Goal: Information Seeking & Learning: Check status

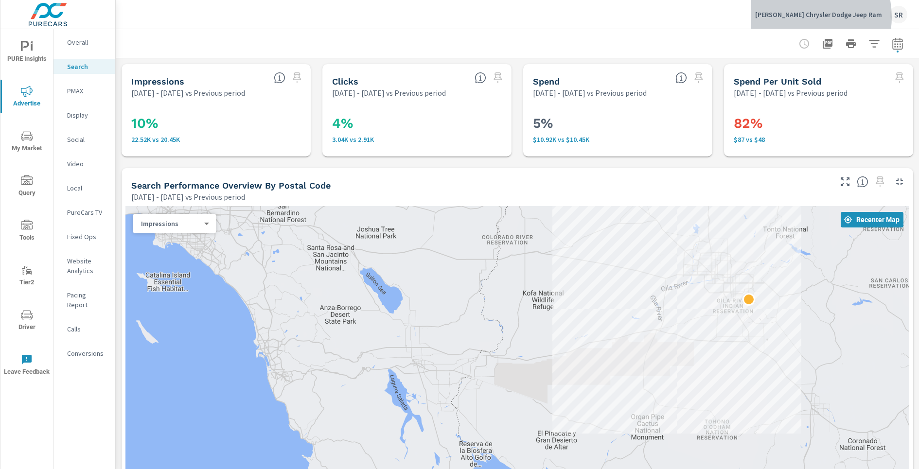
click at [818, 17] on p "[PERSON_NAME] Chrysler Dodge Jeep Ram" at bounding box center [818, 14] width 127 height 9
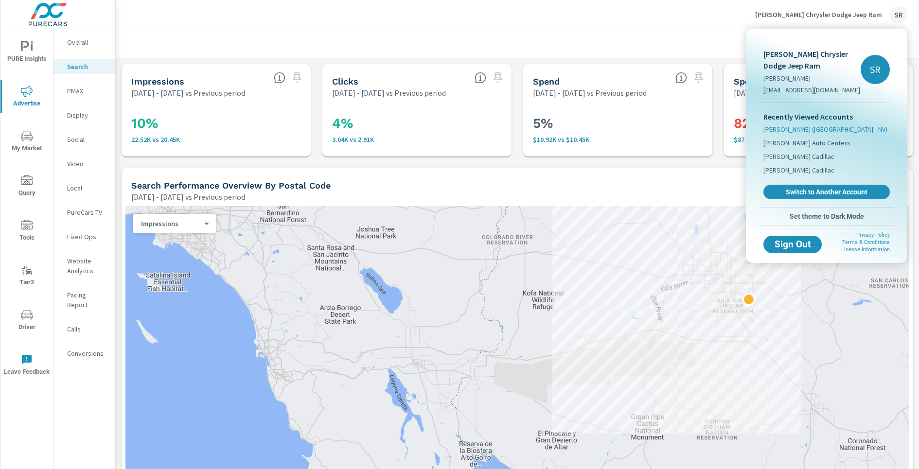
click at [812, 132] on span "[PERSON_NAME] ([GEOGRAPHIC_DATA] - NV)" at bounding box center [826, 130] width 124 height 10
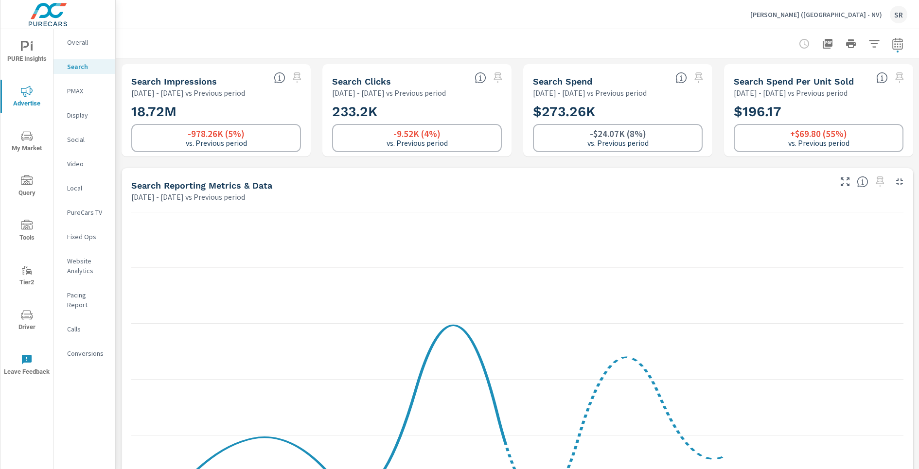
scroll to position [212, 0]
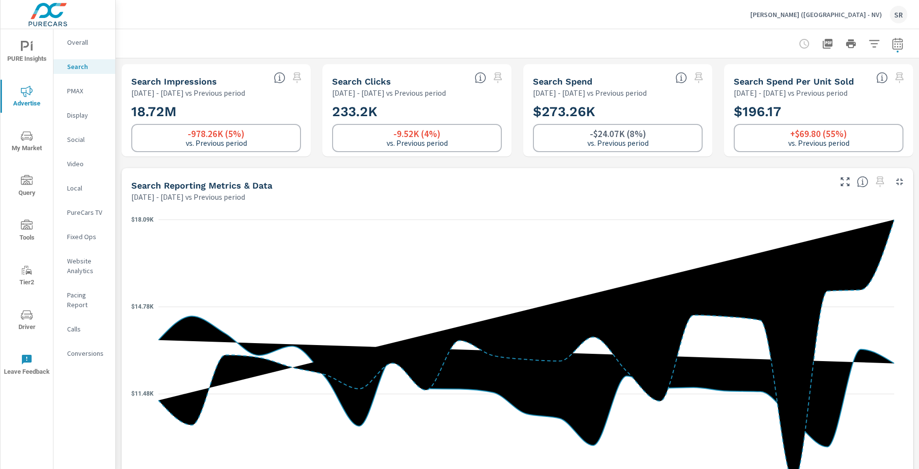
click at [94, 235] on p "Fixed Ops" at bounding box center [87, 237] width 40 height 10
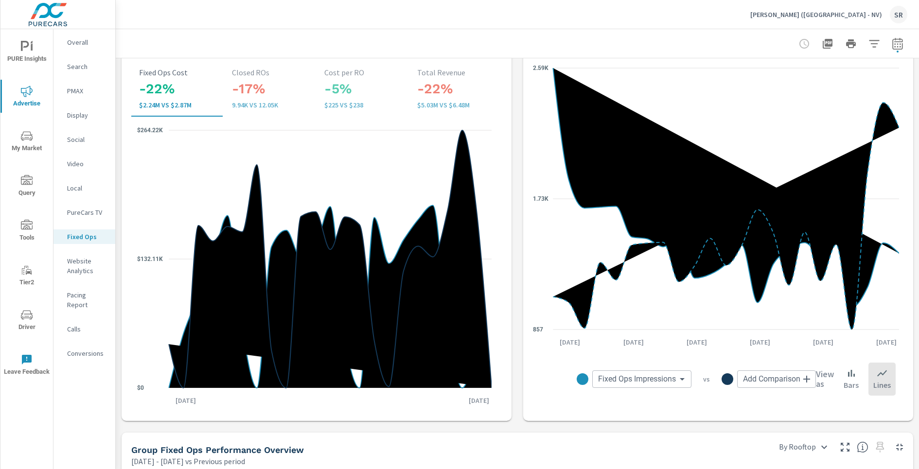
scroll to position [214, 0]
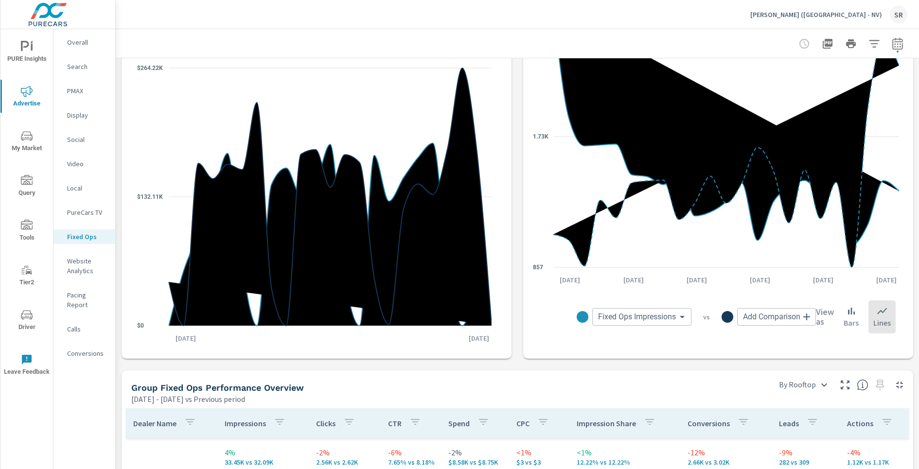
click at [888, 50] on button "button" at bounding box center [897, 43] width 19 height 19
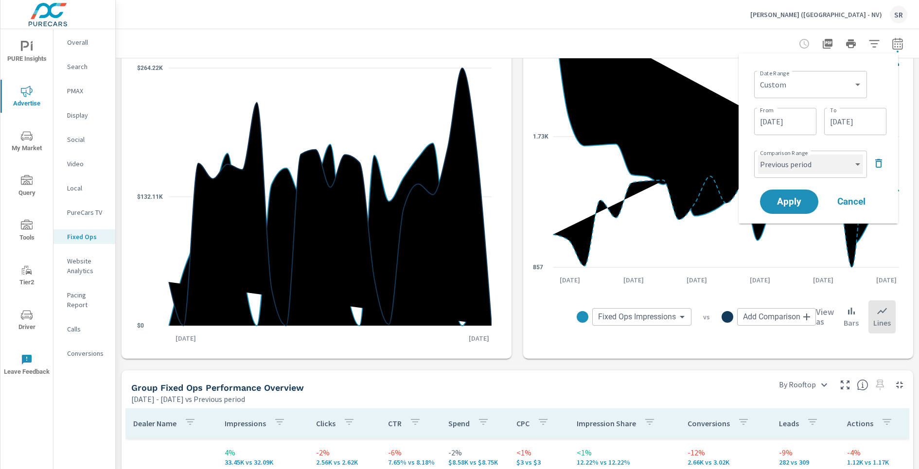
click at [794, 169] on select "Custom Previous period Previous month Previous year" at bounding box center [810, 164] width 105 height 19
click at [758, 155] on select "Custom Previous period Previous month Previous year" at bounding box center [810, 164] width 105 height 19
select select "custom"
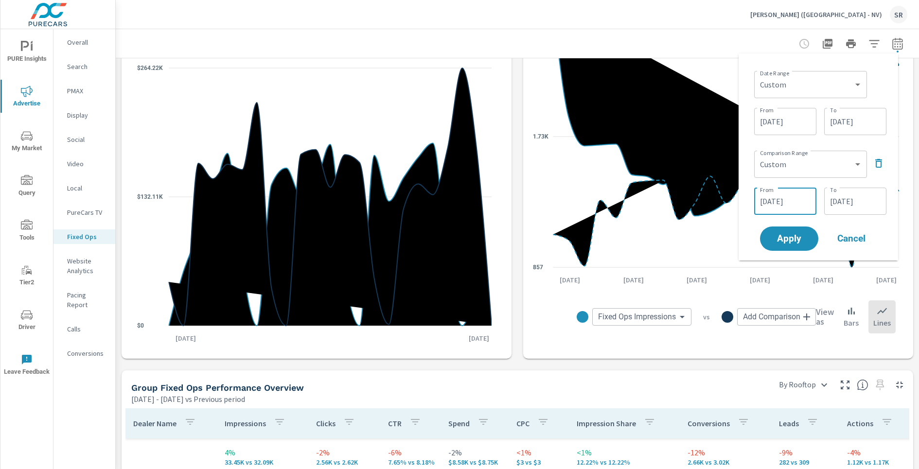
click at [786, 202] on input "[DATE]" at bounding box center [785, 201] width 54 height 19
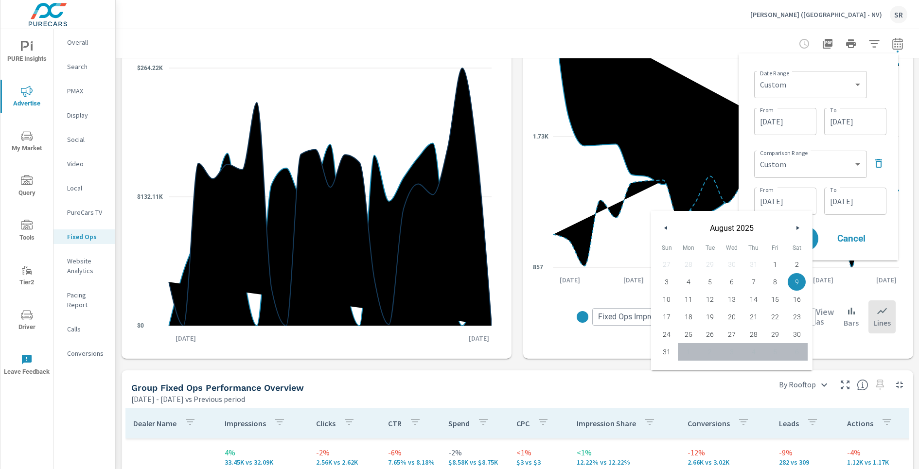
click at [777, 262] on span "1" at bounding box center [776, 264] width 22 height 13
type input "[DATE]"
click at [853, 203] on input "[DATE]" at bounding box center [855, 201] width 54 height 19
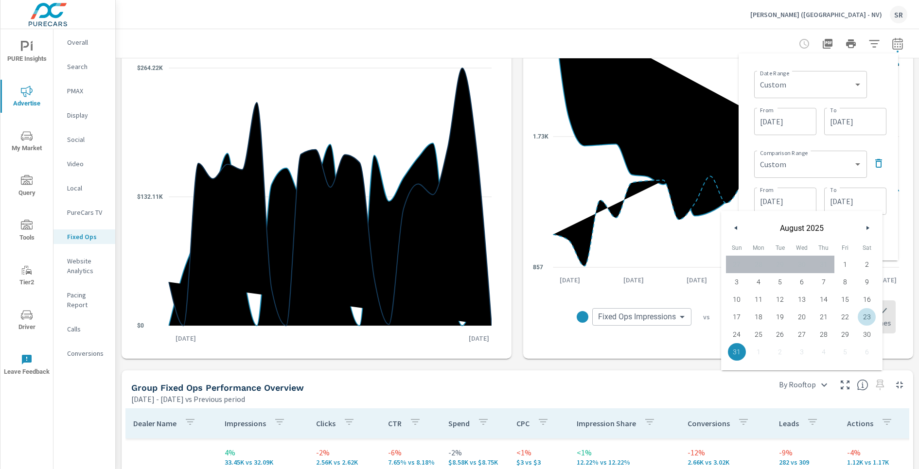
click at [867, 318] on span "23" at bounding box center [867, 317] width 22 height 13
type input "[DATE]"
click at [858, 204] on input "[DATE]" at bounding box center [855, 201] width 54 height 19
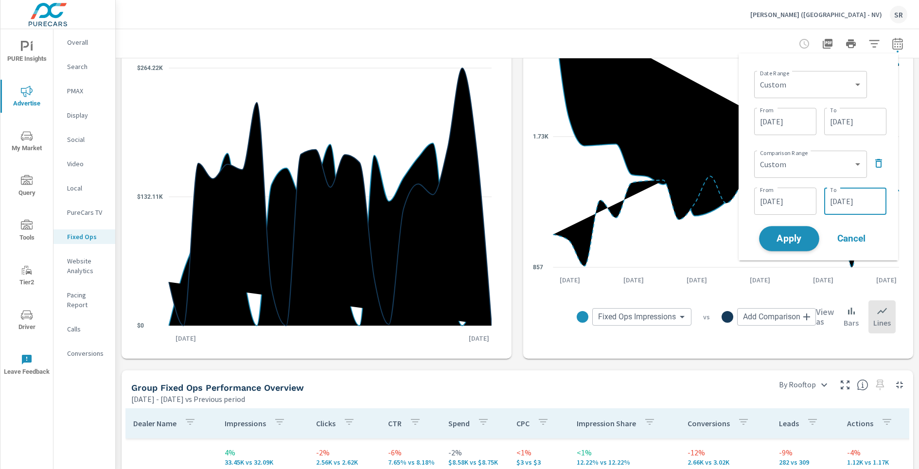
click at [772, 238] on span "Apply" at bounding box center [790, 238] width 40 height 9
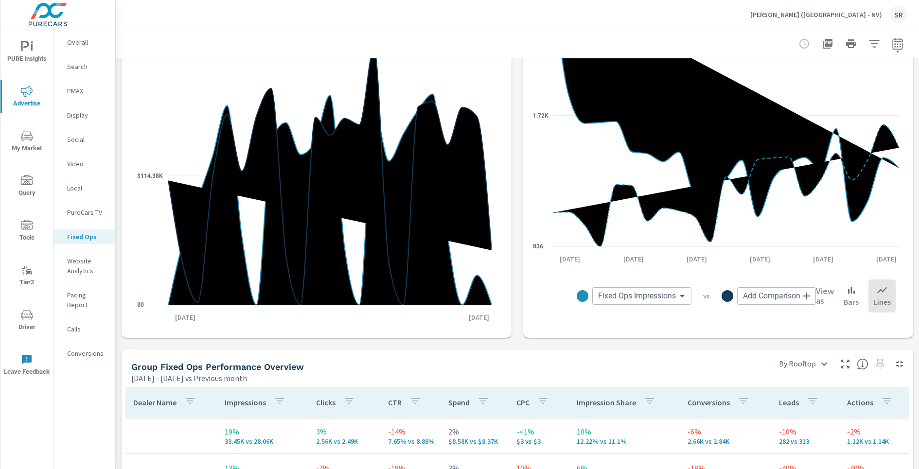
scroll to position [482, 0]
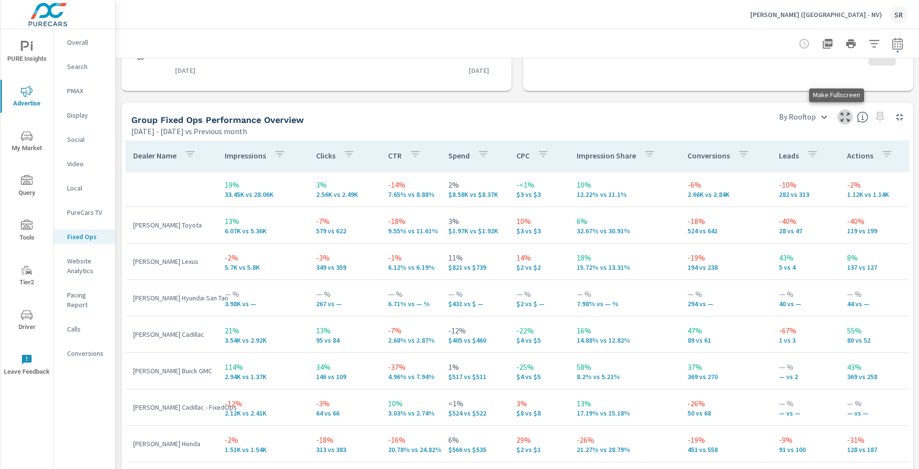
click at [841, 120] on icon "button" at bounding box center [845, 117] width 9 height 9
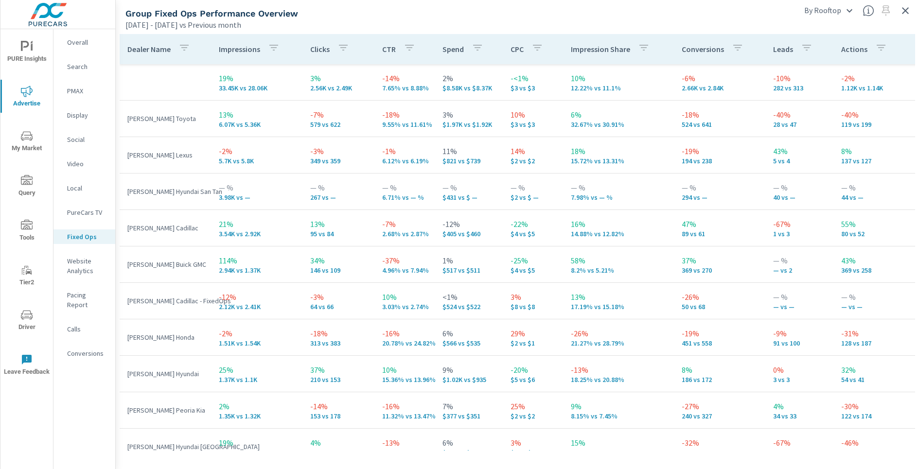
click at [639, 15] on div "Group Fixed Ops Performance Overview" at bounding box center [458, 13] width 665 height 11
click at [904, 17] on button "button" at bounding box center [906, 11] width 16 height 16
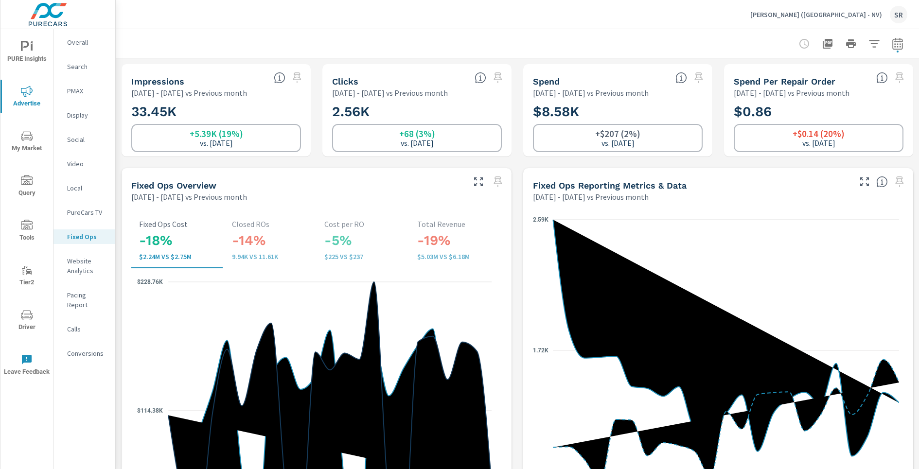
click at [895, 46] on icon "button" at bounding box center [898, 45] width 6 height 4
select select "Previous month"
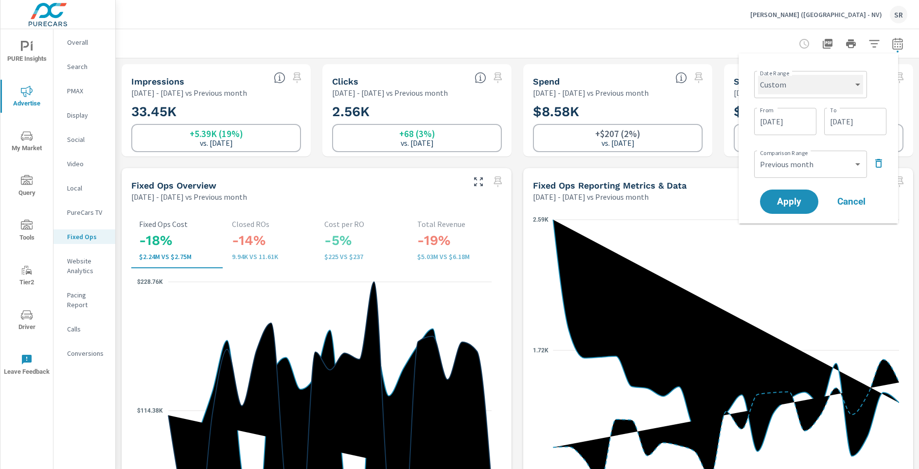
click at [811, 82] on select "Custom [DATE] Last week Last 7 days Last 14 days Last 30 days Last 45 days Last…" at bounding box center [810, 84] width 105 height 19
click at [825, 89] on select "Custom [DATE] Last week Last 7 days Last 14 days Last 30 days Last 45 days Last…" at bounding box center [810, 84] width 105 height 19
click at [758, 75] on select "Custom [DATE] Last week Last 7 days Last 14 days Last 30 days Last 45 days Last…" at bounding box center [810, 84] width 105 height 19
select select "Last month"
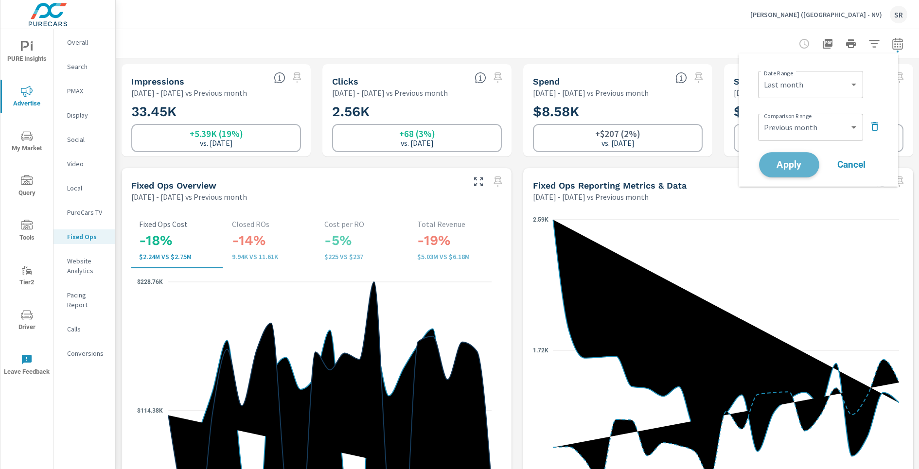
click at [796, 161] on span "Apply" at bounding box center [790, 165] width 40 height 9
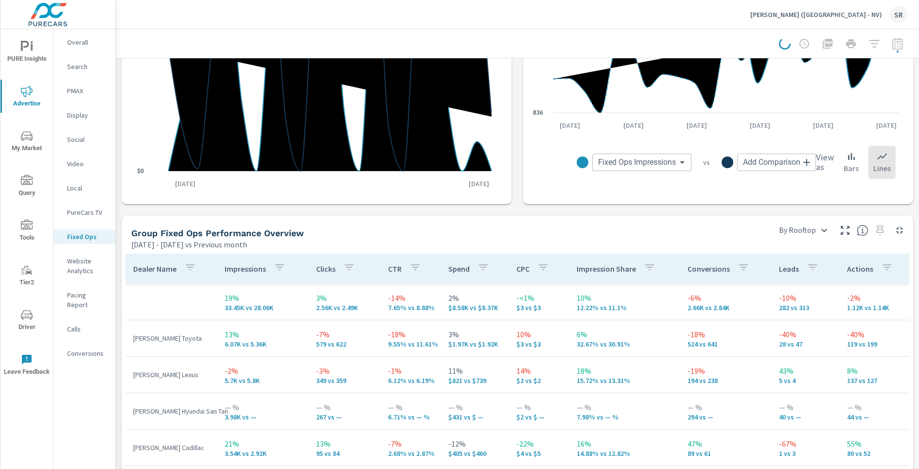
scroll to position [371, 0]
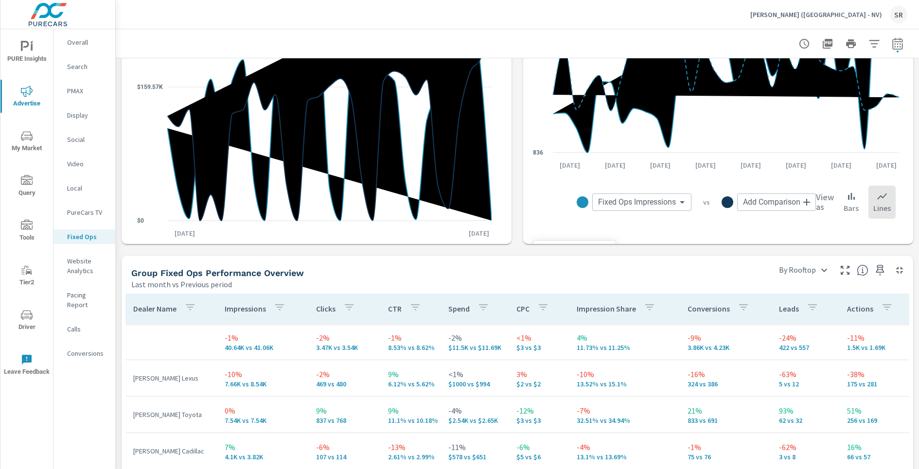
scroll to position [446, 0]
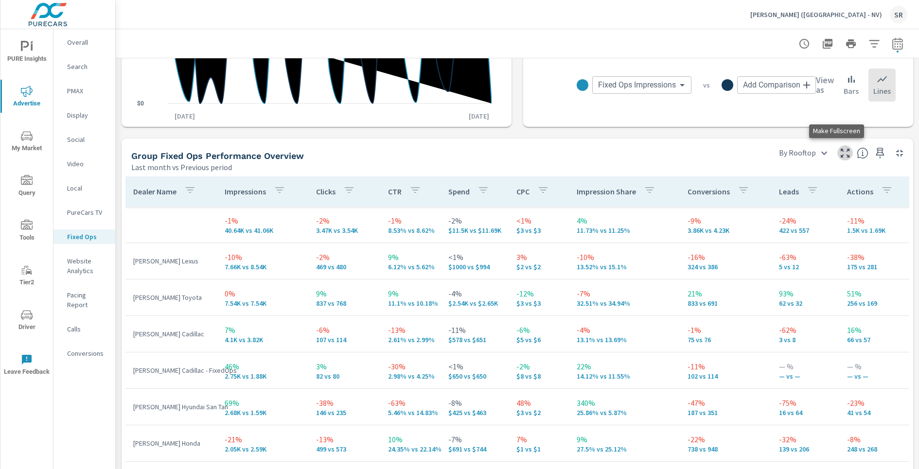
click at [841, 154] on icon "button" at bounding box center [845, 153] width 9 height 9
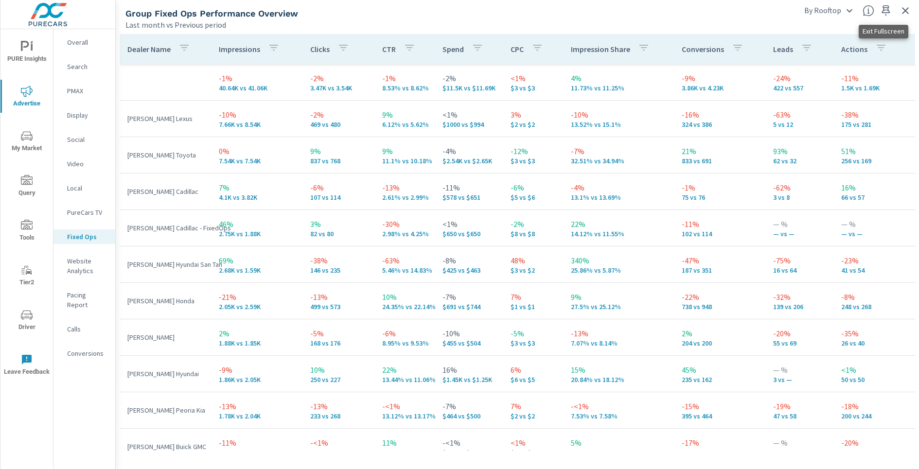
drag, startPoint x: 908, startPoint y: 12, endPoint x: 893, endPoint y: 21, distance: 18.4
click at [908, 12] on icon "button" at bounding box center [906, 11] width 12 height 12
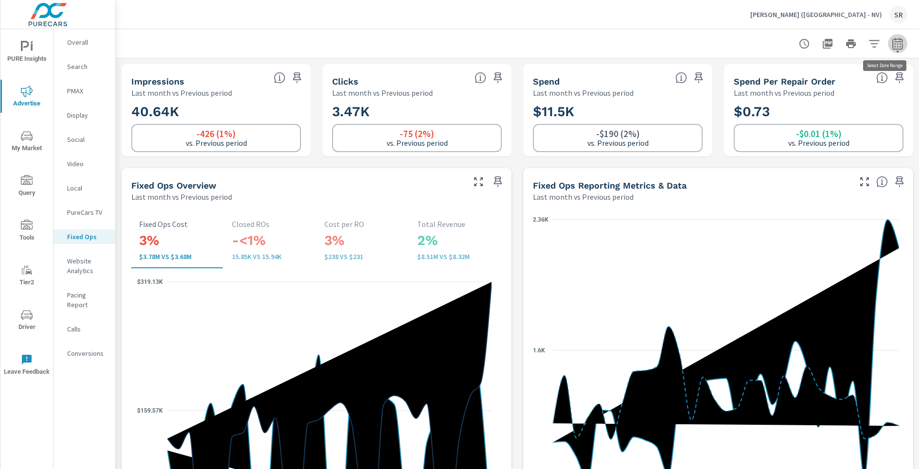
click at [893, 42] on icon "button" at bounding box center [898, 44] width 12 height 12
select select "Last month"
select select "Previous period"
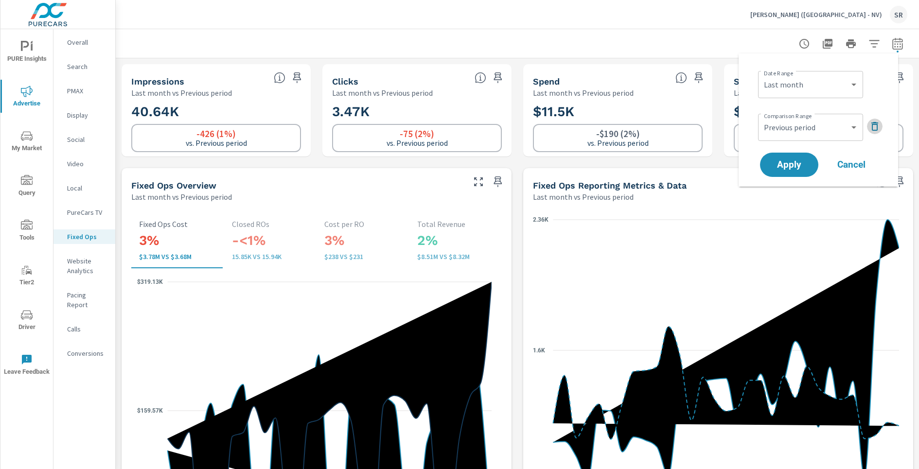
drag, startPoint x: 876, startPoint y: 126, endPoint x: 808, endPoint y: 165, distance: 77.6
click at [875, 128] on icon "button" at bounding box center [875, 127] width 12 height 12
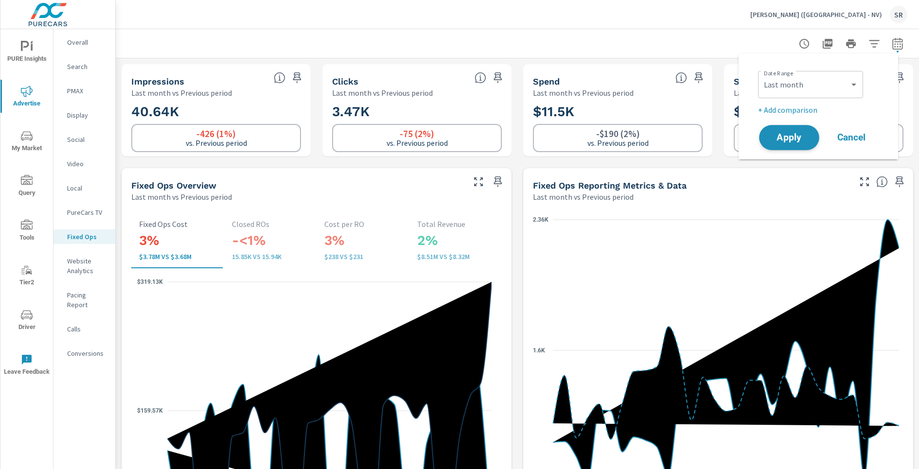
click at [805, 135] on span "Apply" at bounding box center [790, 137] width 40 height 9
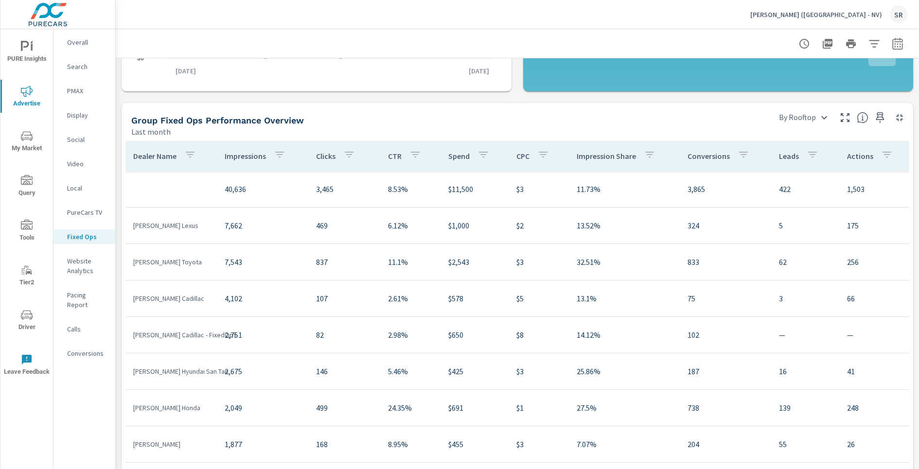
scroll to position [359, 0]
click at [840, 117] on icon "button" at bounding box center [846, 119] width 12 height 12
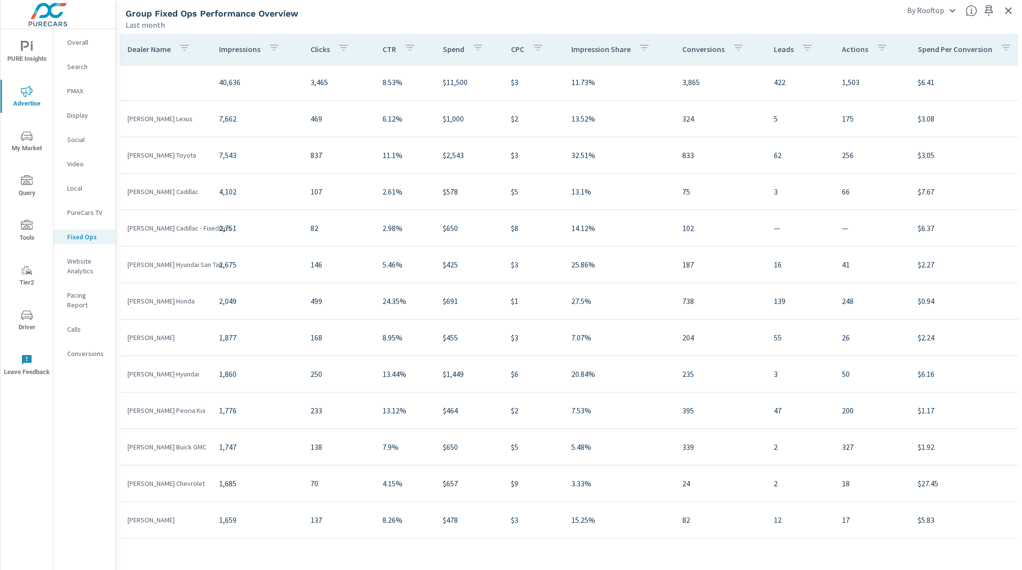
click at [78, 469] on div "Overall Search PMAX Display Social Video Local PureCars TV Fixed Ops Website An…" at bounding box center [85, 299] width 62 height 541
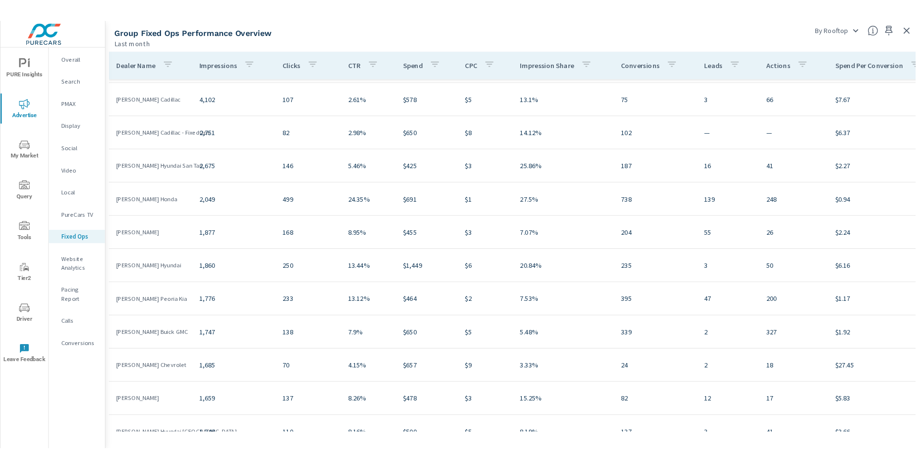
scroll to position [106, 0]
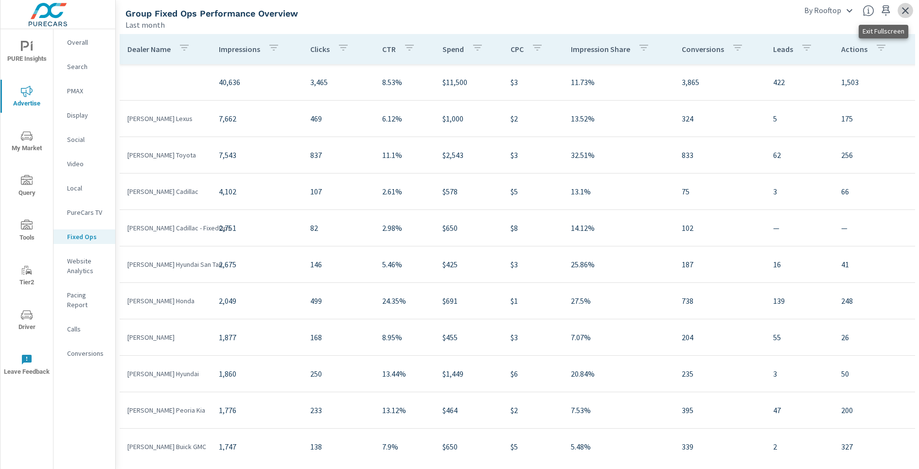
click at [910, 13] on icon "button" at bounding box center [906, 11] width 12 height 12
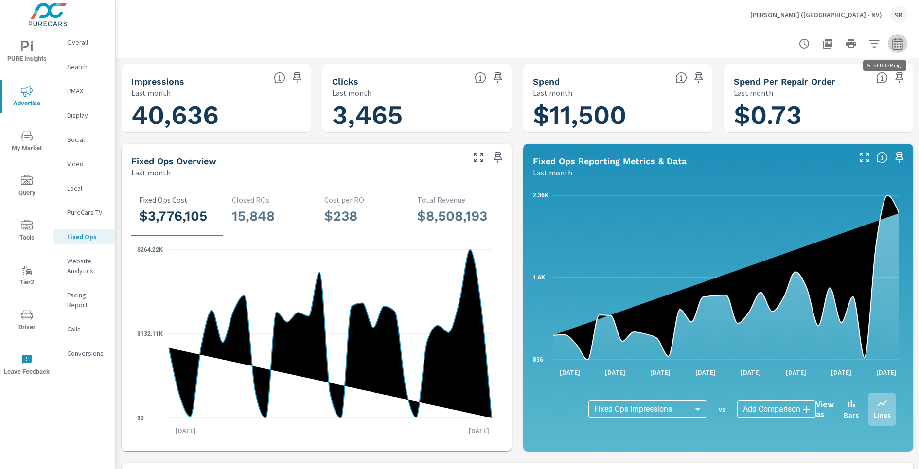
click at [892, 44] on icon "button" at bounding box center [898, 44] width 12 height 12
select select "Last month"
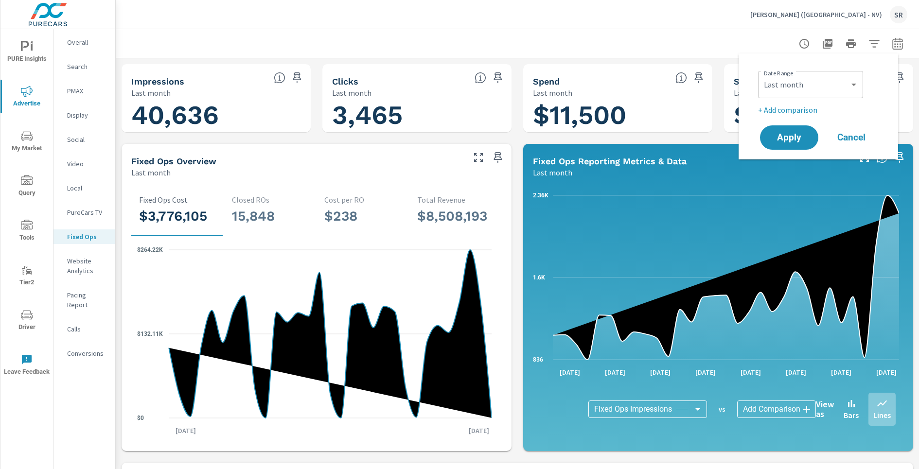
click at [804, 113] on p "+ Add comparison" at bounding box center [820, 110] width 125 height 12
select select "Previous period"
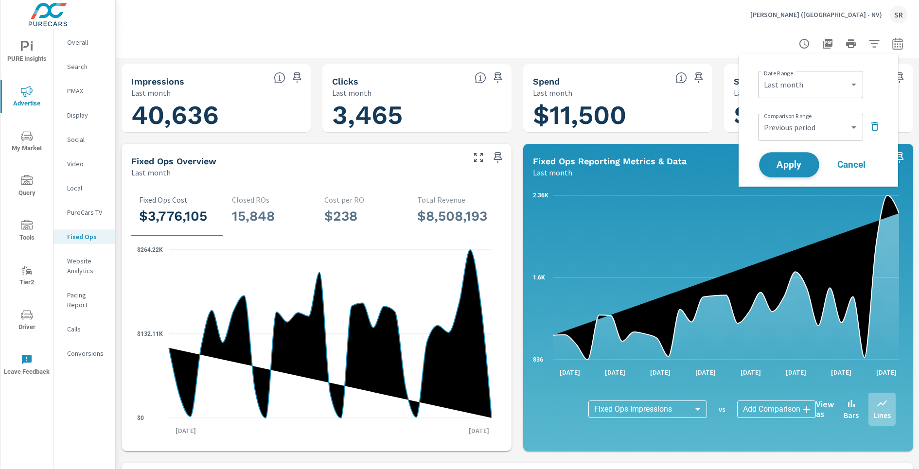
click at [806, 161] on span "Apply" at bounding box center [790, 165] width 40 height 9
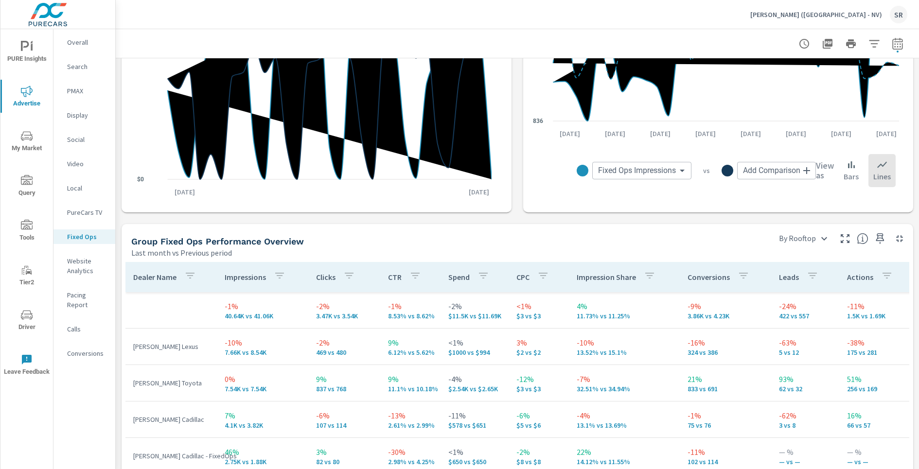
scroll to position [362, 0]
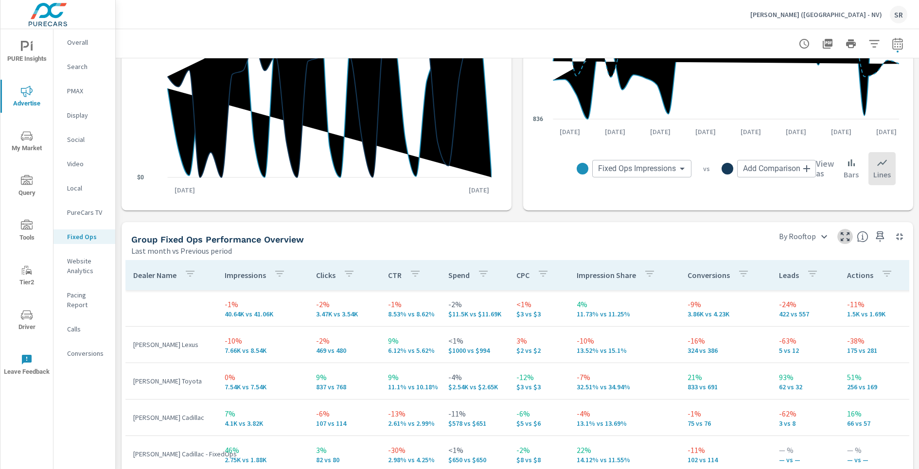
click at [840, 235] on icon "button" at bounding box center [846, 237] width 12 height 12
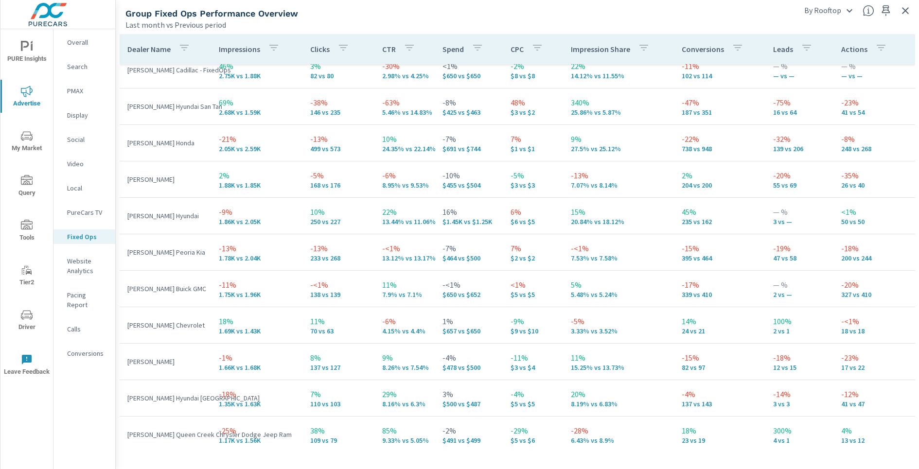
scroll to position [206, 0]
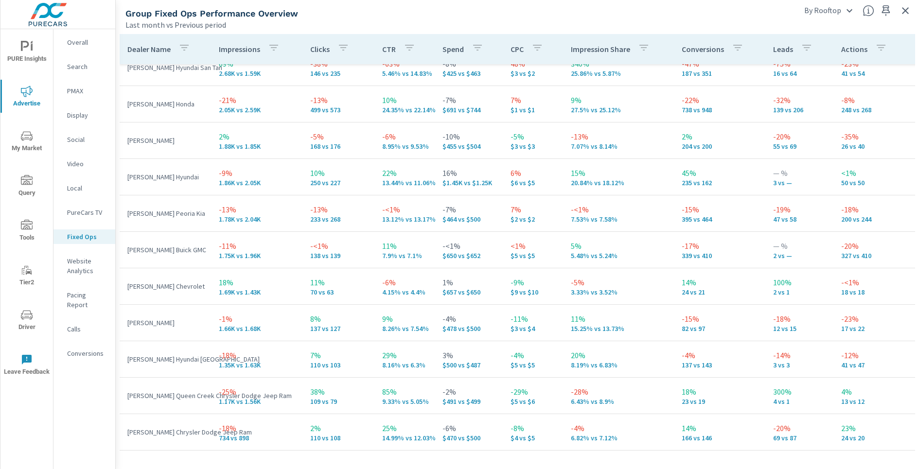
scroll to position [206, 0]
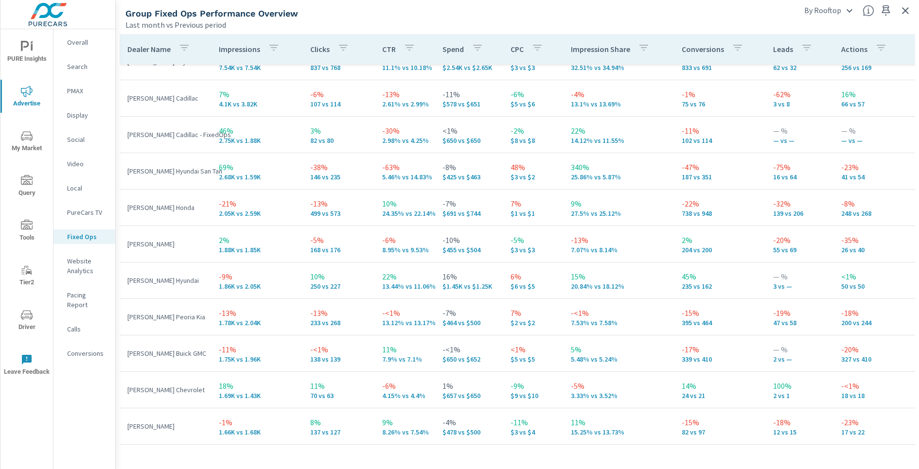
scroll to position [8, 0]
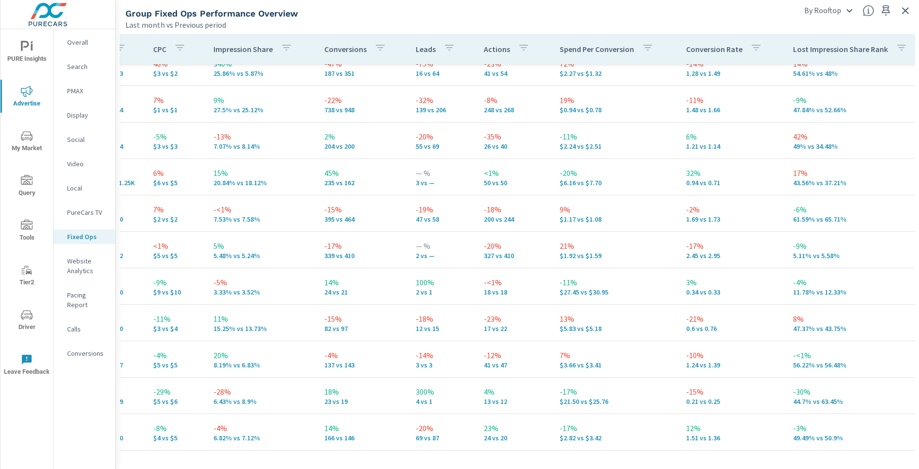
scroll to position [206, 371]
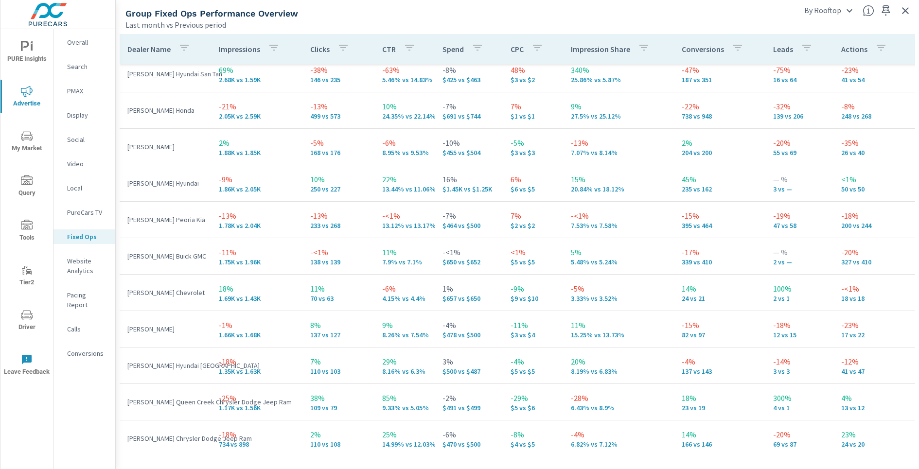
scroll to position [187, 0]
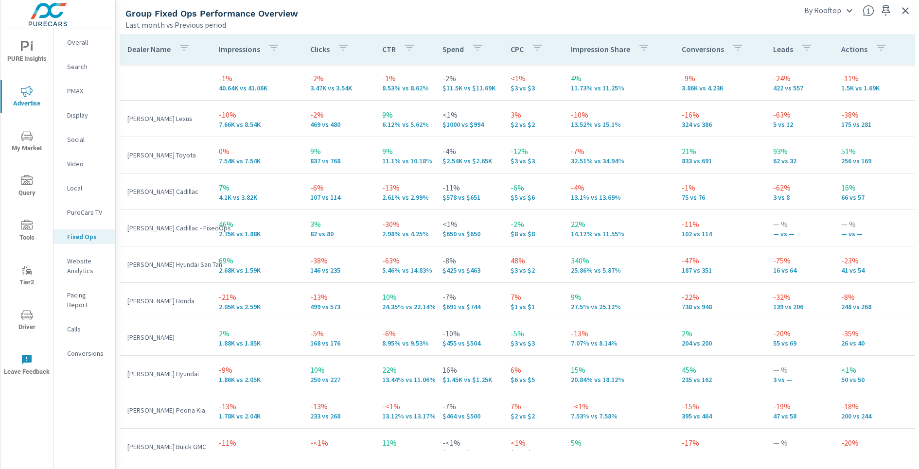
scroll to position [206, 0]
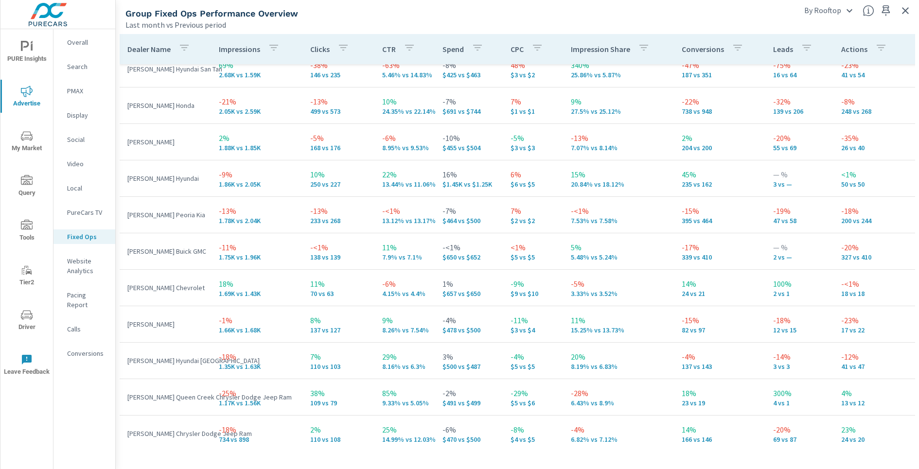
scroll to position [199, 0]
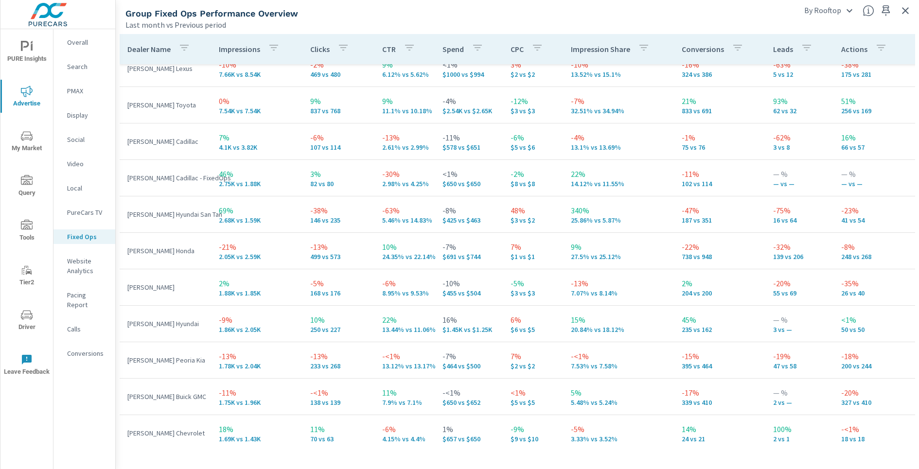
scroll to position [50, 0]
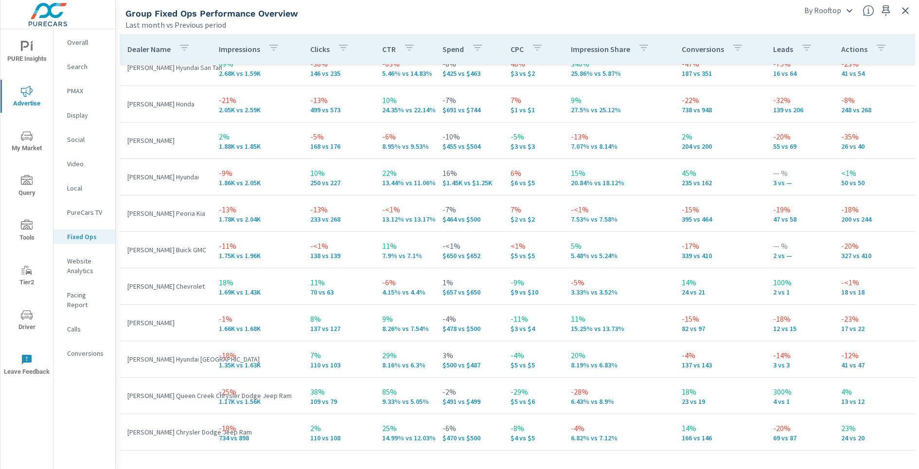
scroll to position [206, 0]
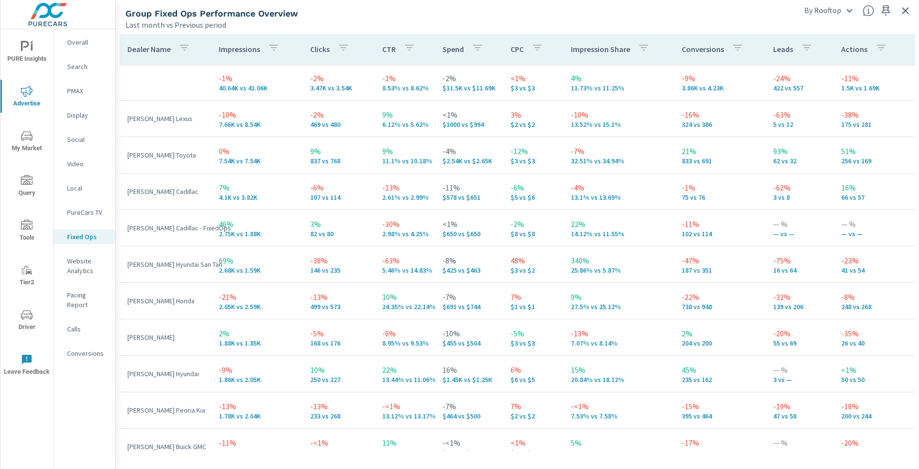
click at [904, 10] on icon "button" at bounding box center [906, 11] width 12 height 12
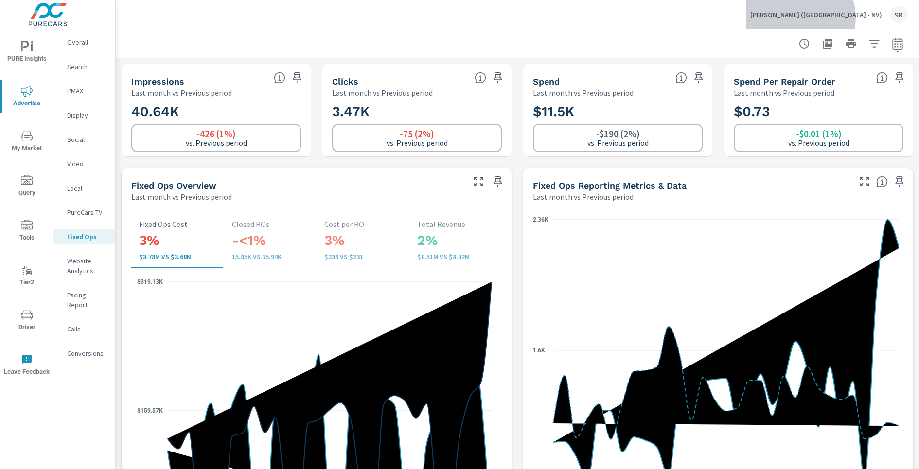
click at [876, 18] on p "[PERSON_NAME] ([GEOGRAPHIC_DATA] - NV)" at bounding box center [817, 14] width 132 height 9
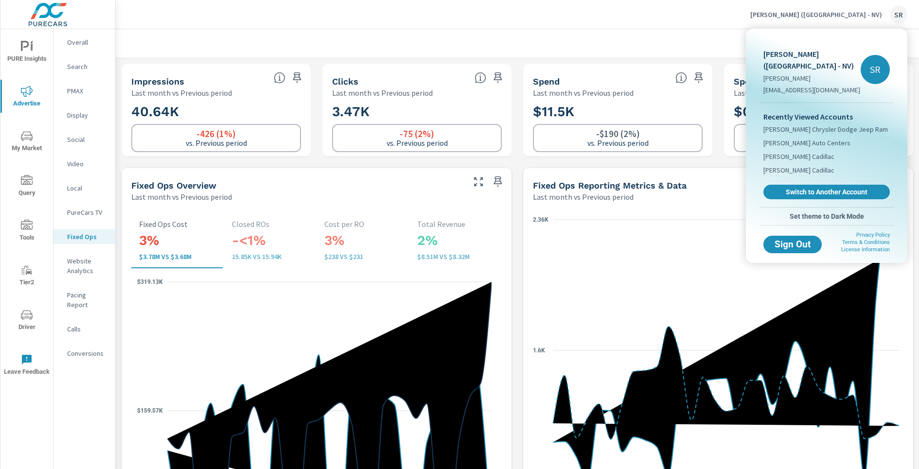
drag, startPoint x: 656, startPoint y: 32, endPoint x: 814, endPoint y: 54, distance: 160.1
click at [656, 33] on div at bounding box center [459, 234] width 919 height 469
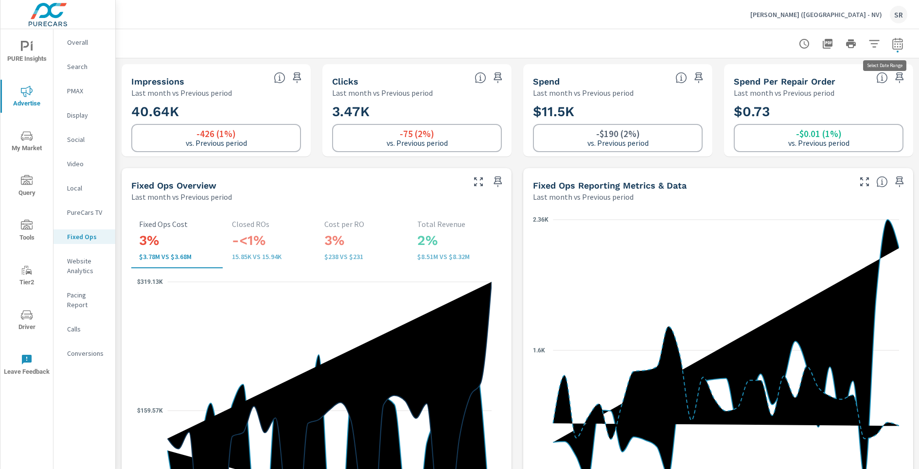
click at [890, 50] on button "button" at bounding box center [897, 43] width 19 height 19
select select "Last month"
select select "Previous period"
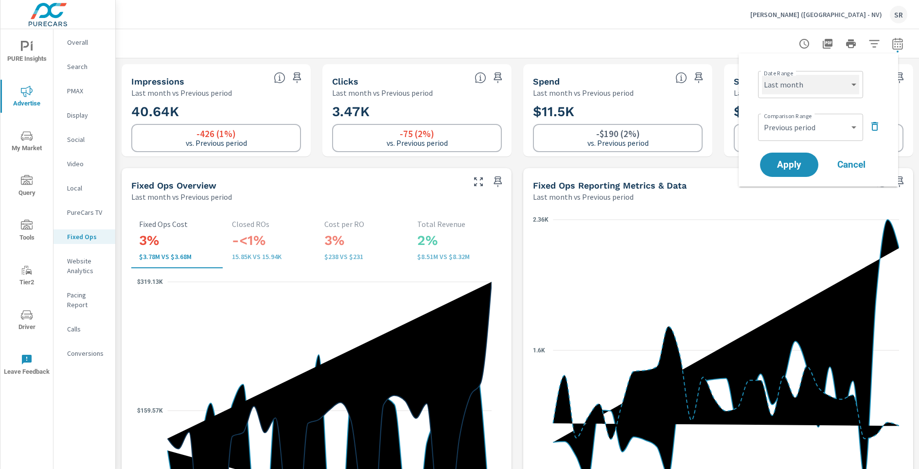
click at [827, 87] on select "Custom [DATE] Last week Last 7 days Last 14 days Last 30 days Last 45 days Last…" at bounding box center [810, 84] width 97 height 19
click at [762, 75] on select "Custom [DATE] Last week Last 7 days Last 14 days Last 30 days Last 45 days Last…" at bounding box center [810, 84] width 97 height 19
select select "Month to date"
click at [815, 125] on select "Custom Previous period Previous month Previous year" at bounding box center [810, 127] width 97 height 19
click at [762, 118] on select "Custom Previous period Previous month Previous year" at bounding box center [810, 127] width 97 height 19
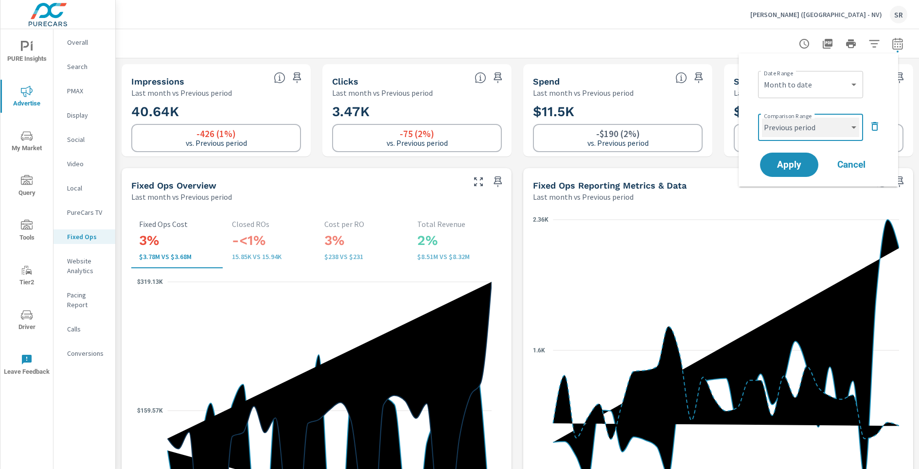
select select "custom"
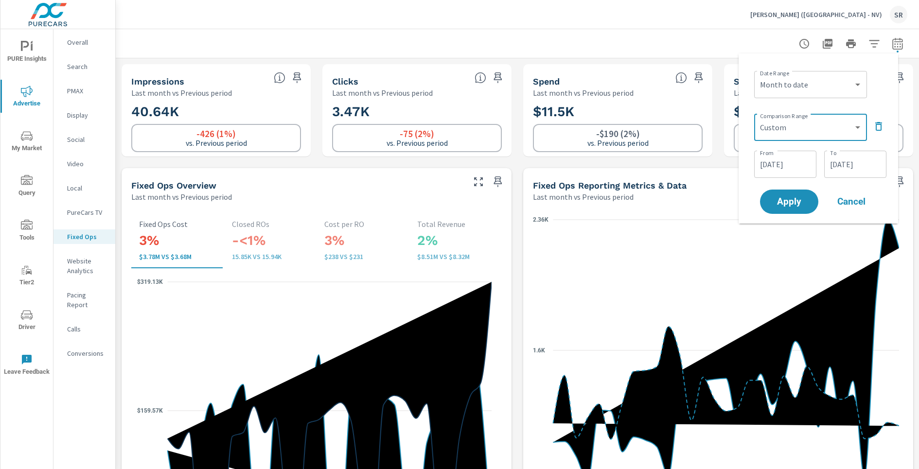
click at [799, 161] on input "[DATE]" at bounding box center [785, 164] width 54 height 19
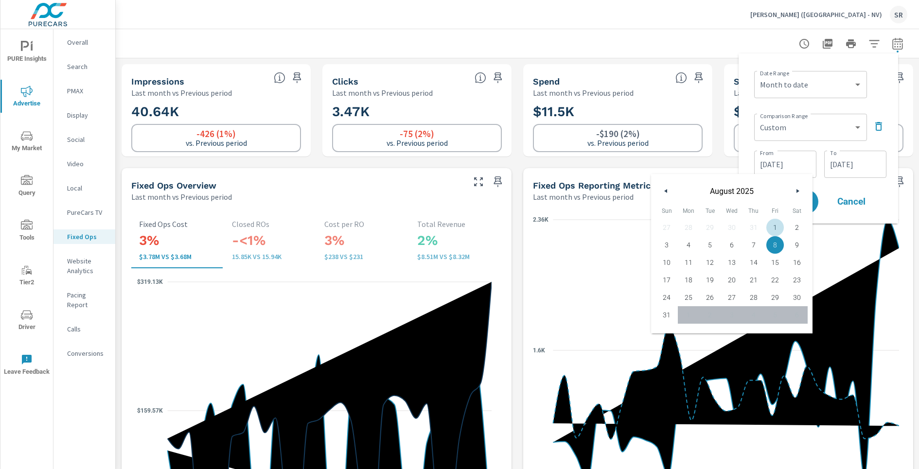
click at [771, 226] on span "1" at bounding box center [776, 227] width 22 height 13
type input "[DATE]"
click at [850, 166] on input "[DATE]" at bounding box center [855, 164] width 54 height 19
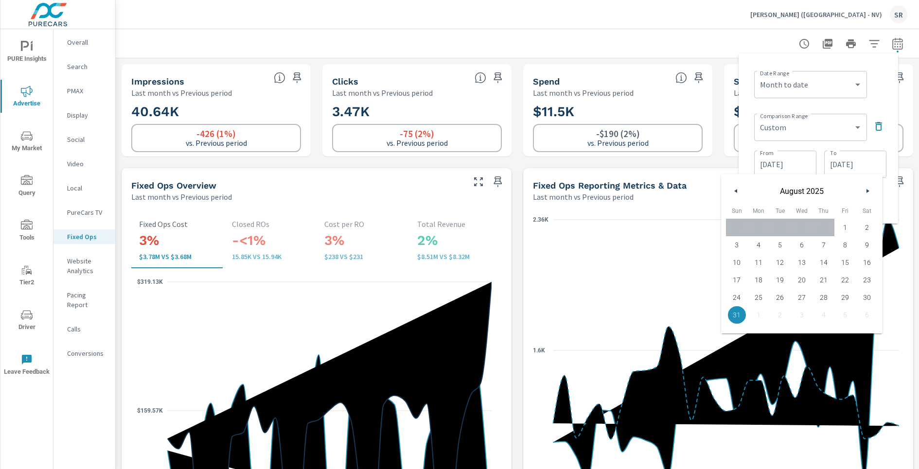
click at [874, 280] on span "23" at bounding box center [867, 280] width 22 height 13
type input "[DATE]"
click at [890, 144] on div "Date Range Custom [DATE] Last week Last 7 days Last 14 days Last 30 days Last 4…" at bounding box center [819, 138] width 144 height 155
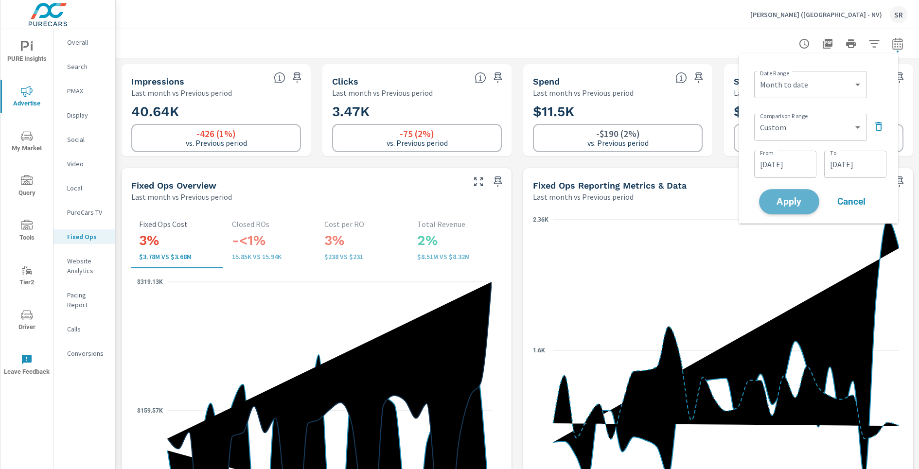
click at [795, 203] on span "Apply" at bounding box center [790, 201] width 40 height 9
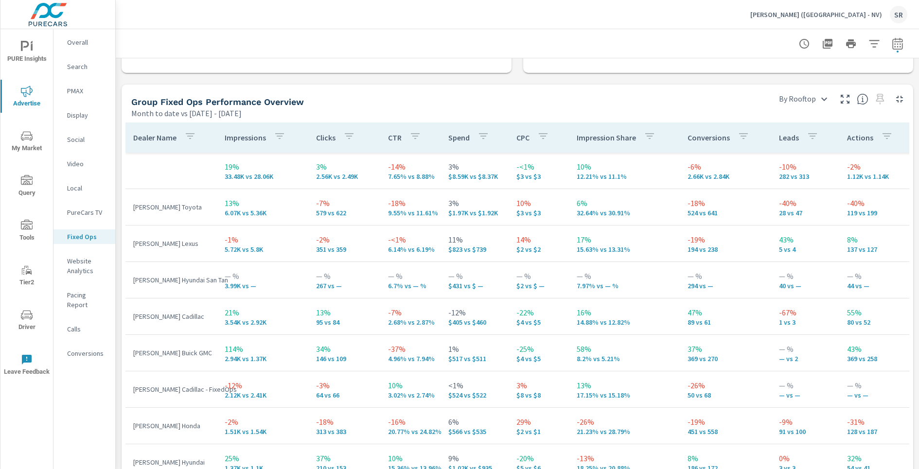
scroll to position [499, 0]
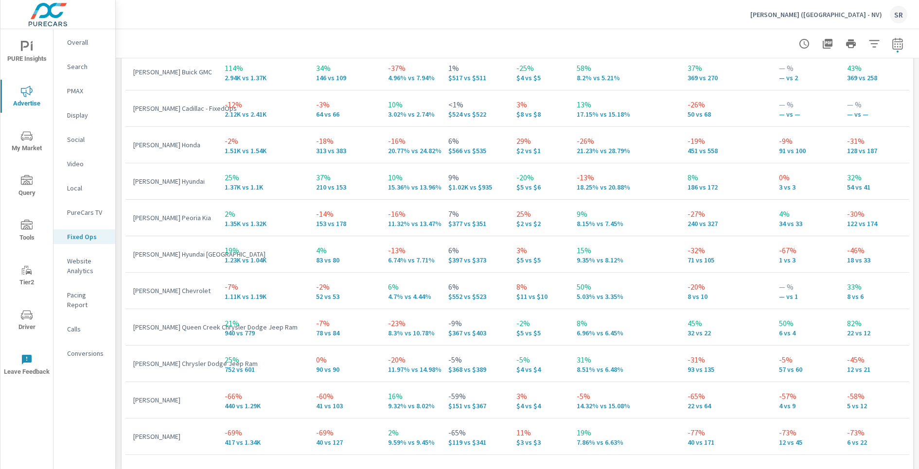
scroll to position [734, 0]
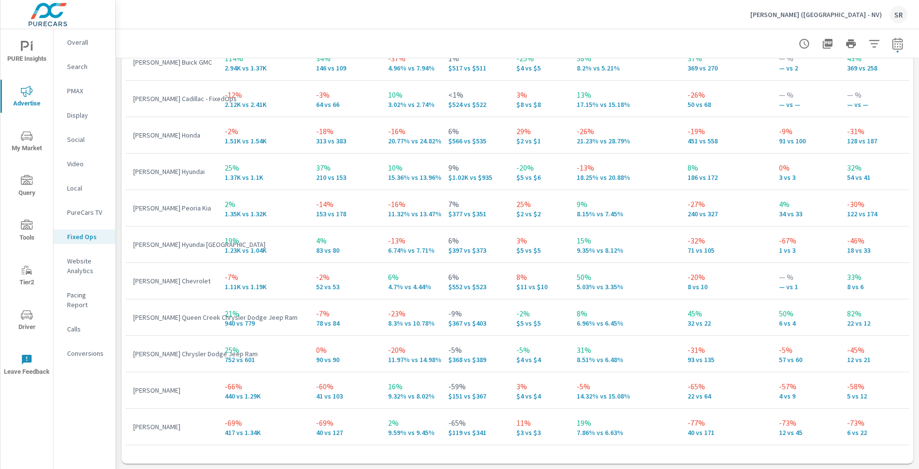
click at [29, 97] on icon "nav menu" at bounding box center [27, 92] width 12 height 12
